Goal: Information Seeking & Learning: Learn about a topic

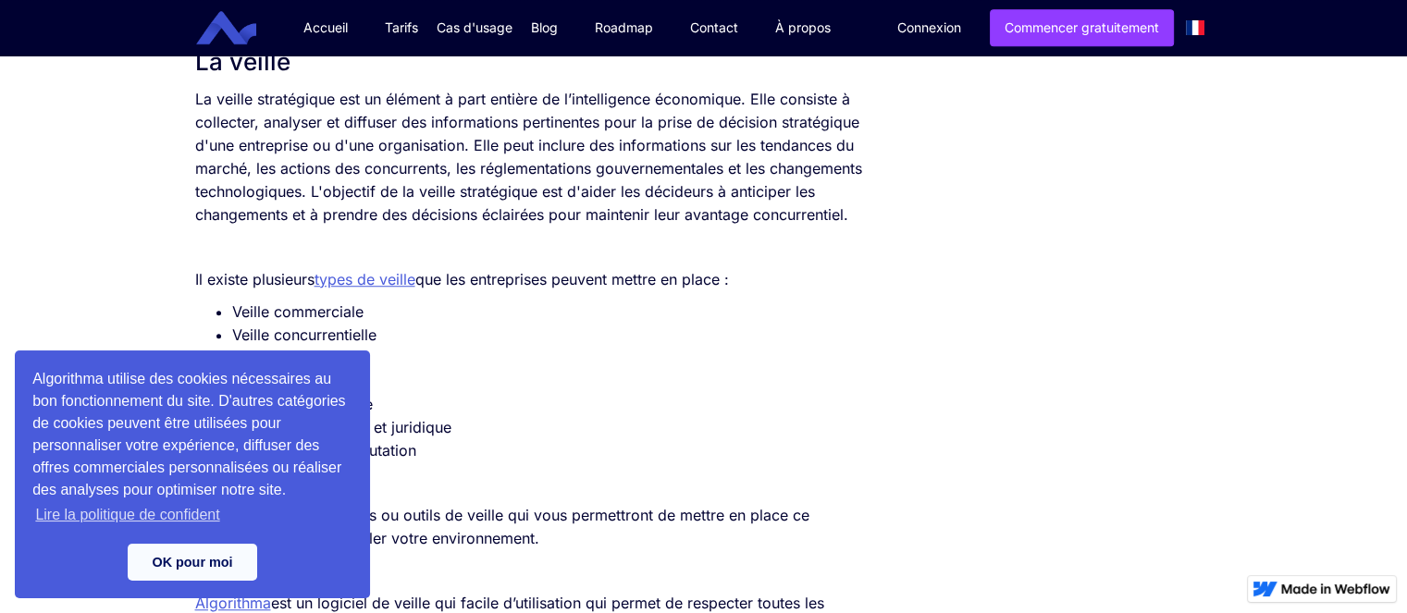
scroll to position [1387, 0]
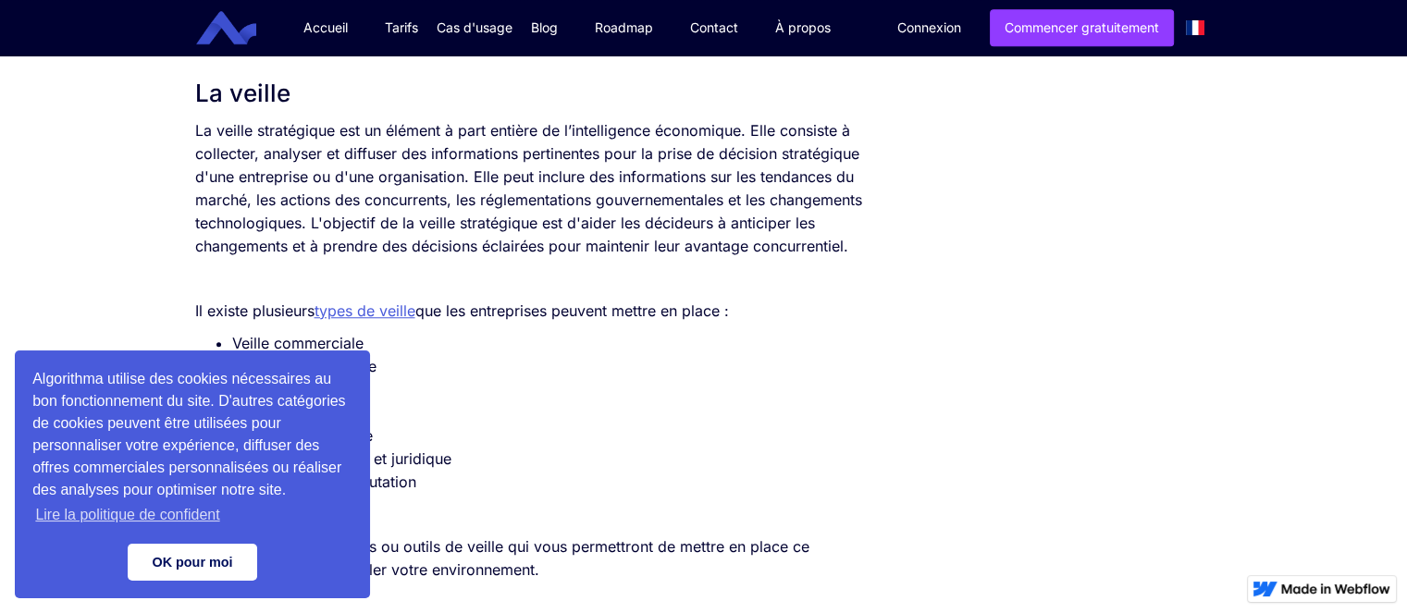
click at [174, 573] on link "OK pour moi" at bounding box center [192, 562] width 129 height 37
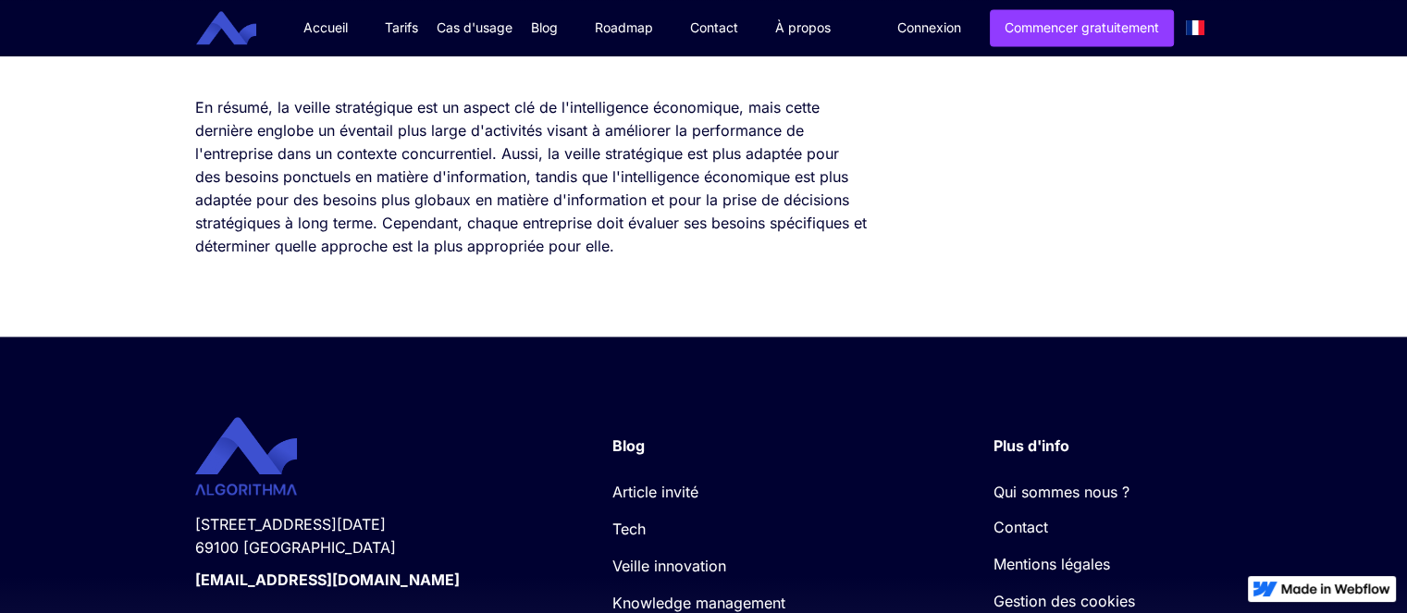
scroll to position [2682, 0]
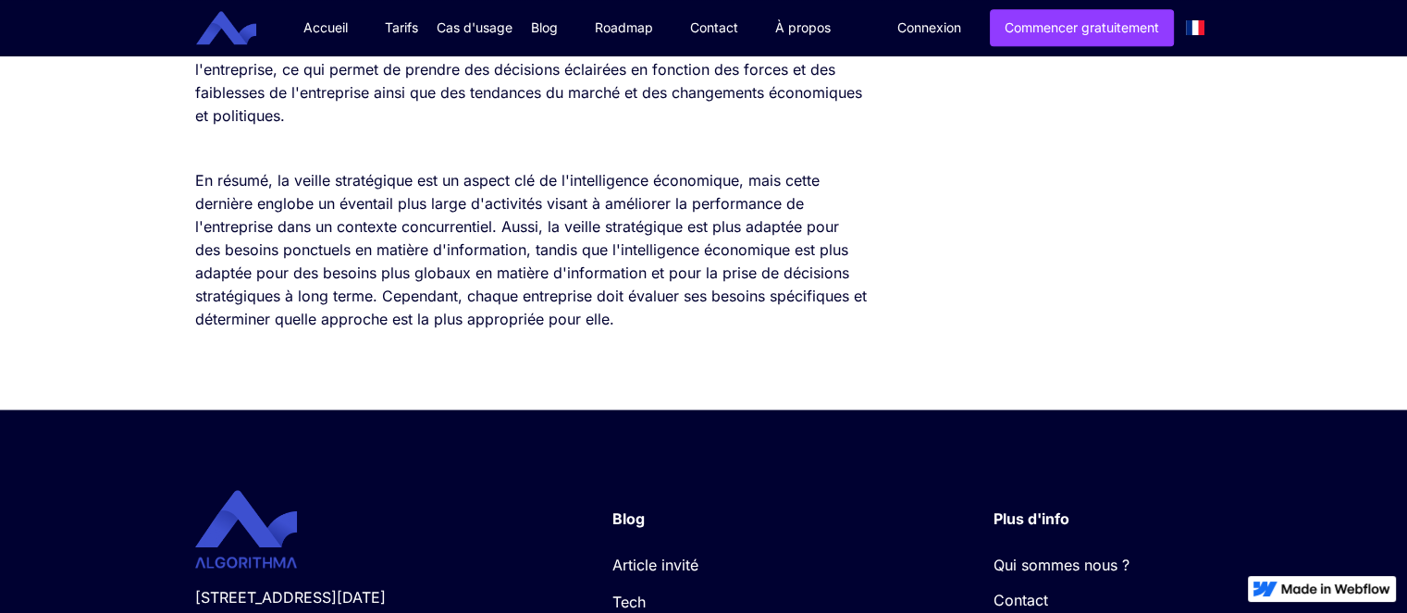
scroll to position [2405, 0]
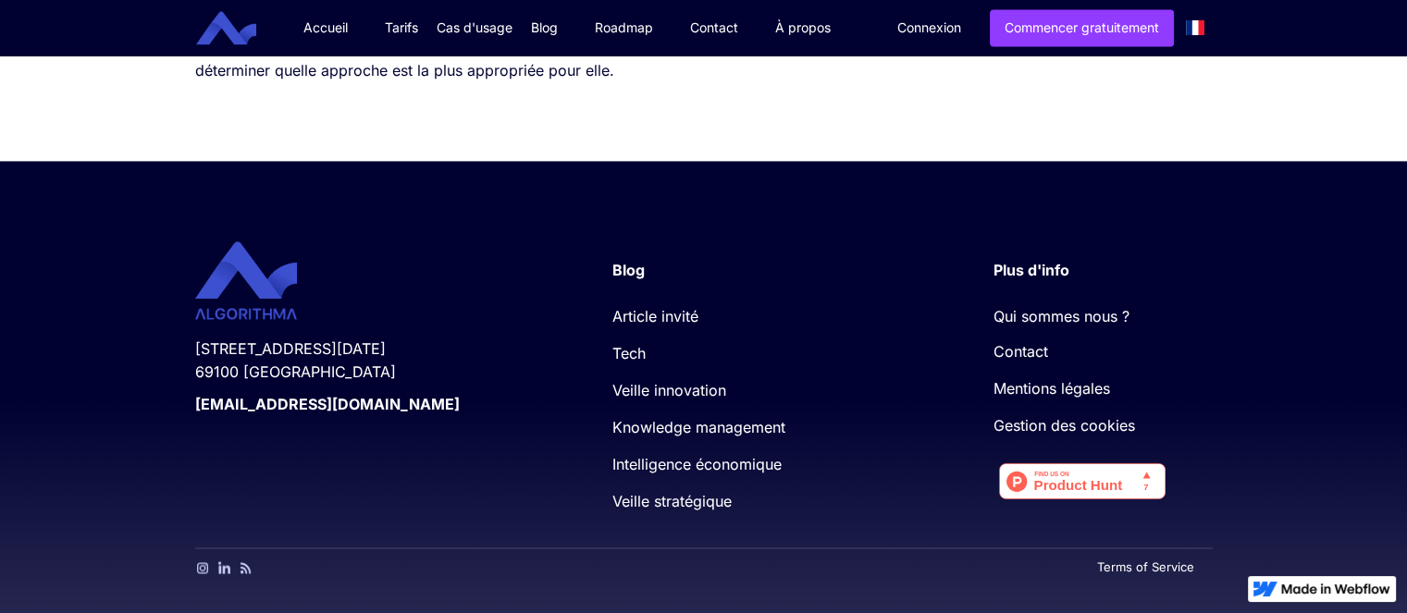
scroll to position [2874, 0]
